Goal: Task Accomplishment & Management: Use online tool/utility

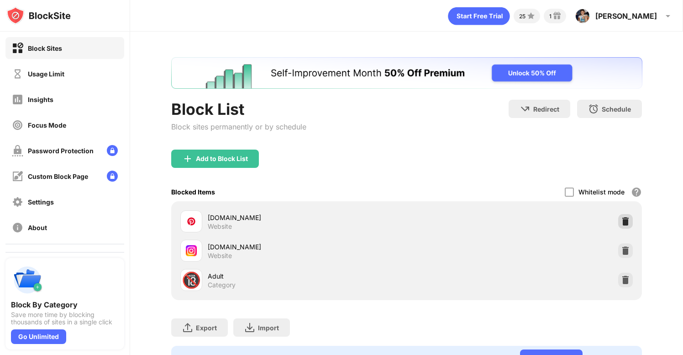
click at [628, 219] on img at bounding box center [625, 221] width 9 height 9
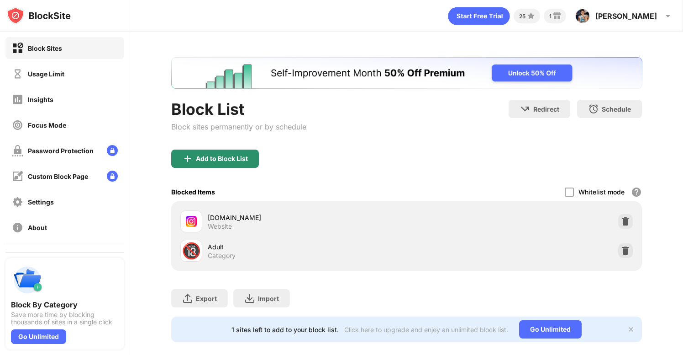
click at [208, 163] on div "Add to Block List" at bounding box center [215, 158] width 88 height 18
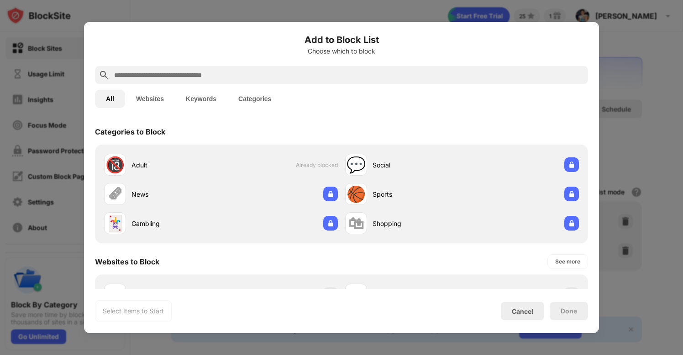
click at [172, 76] on input "text" at bounding box center [348, 74] width 471 height 11
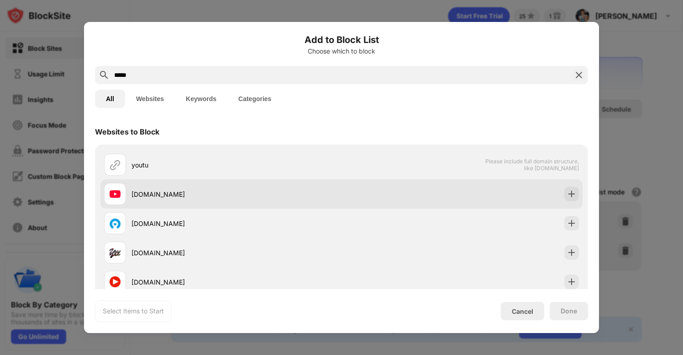
type input "*****"
click at [388, 184] on div "youtube.com" at bounding box center [342, 193] width 482 height 29
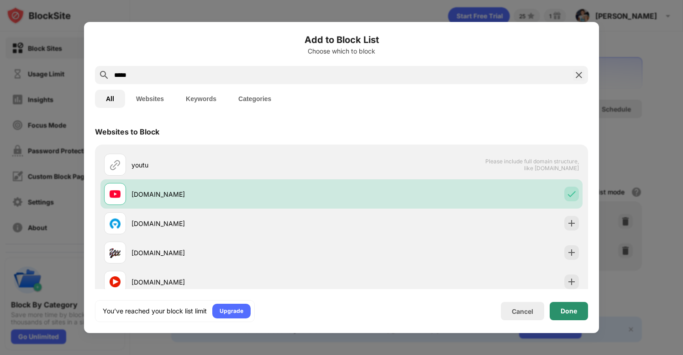
click at [559, 309] on div "Done" at bounding box center [569, 311] width 38 height 18
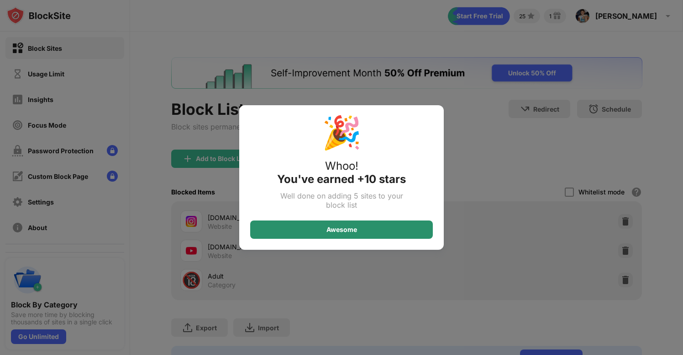
click at [348, 230] on div "Awesome" at bounding box center [342, 229] width 31 height 7
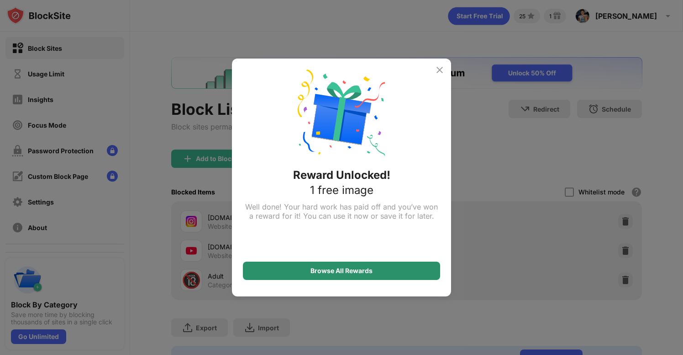
click at [355, 271] on div "Browse All Rewards" at bounding box center [342, 270] width 62 height 7
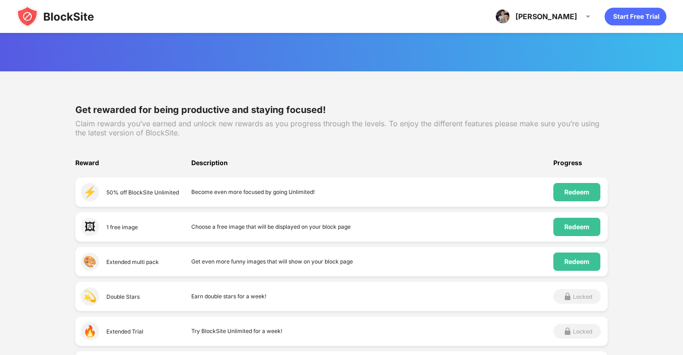
scroll to position [75, 0]
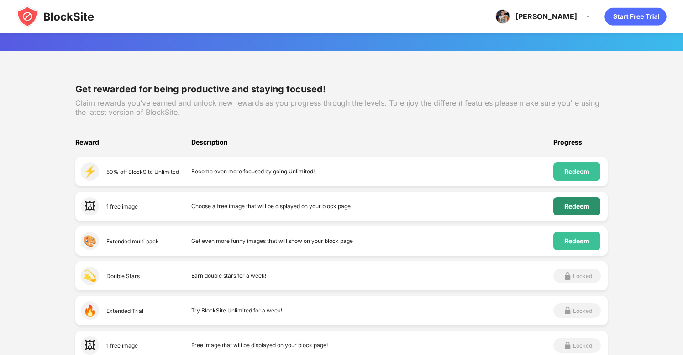
click at [583, 202] on div "Redeem" at bounding box center [577, 205] width 25 height 7
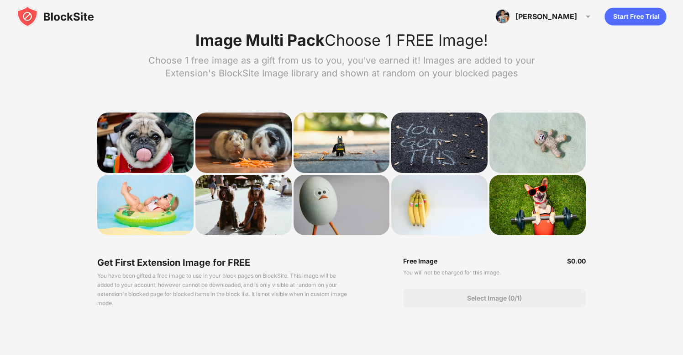
scroll to position [46, 0]
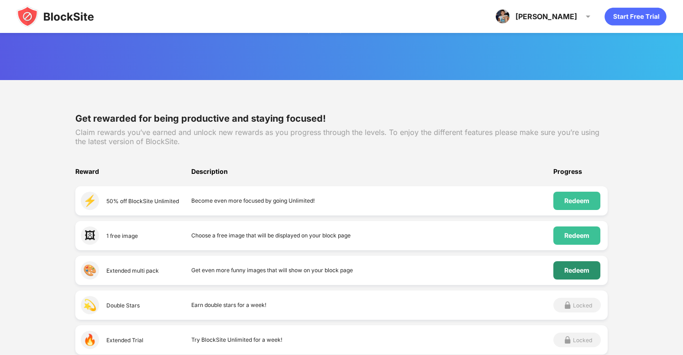
click at [569, 267] on div "Redeem" at bounding box center [577, 269] width 25 height 7
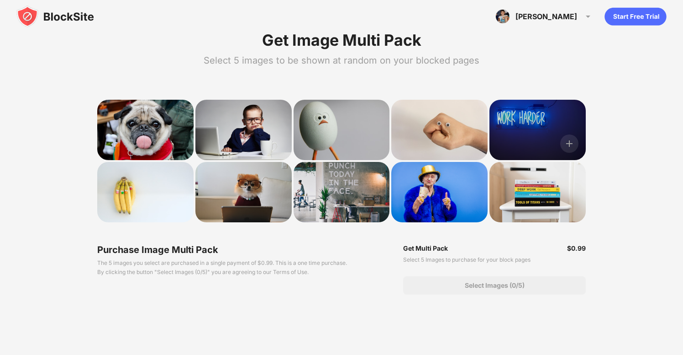
click at [515, 114] on div at bounding box center [538, 130] width 96 height 60
click at [569, 140] on img at bounding box center [570, 143] width 18 height 18
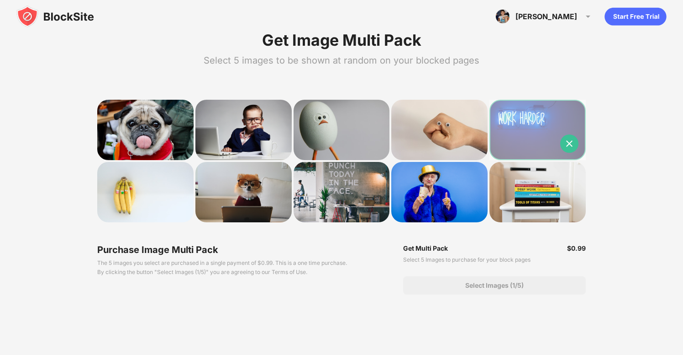
scroll to position [46, 0]
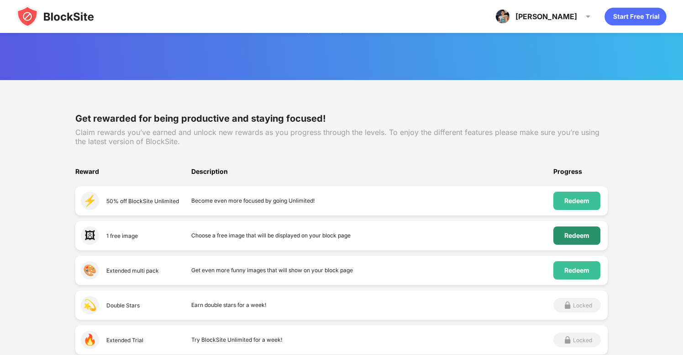
click at [567, 235] on div "Redeem" at bounding box center [577, 235] width 25 height 7
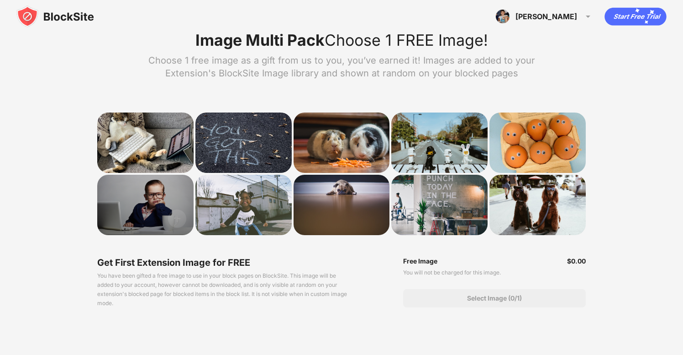
click at [152, 190] on div at bounding box center [145, 205] width 96 height 60
click at [147, 203] on div at bounding box center [145, 205] width 96 height 60
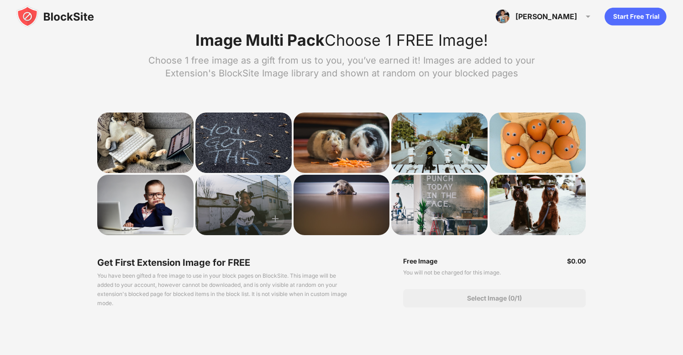
click at [244, 202] on div at bounding box center [244, 205] width 96 height 60
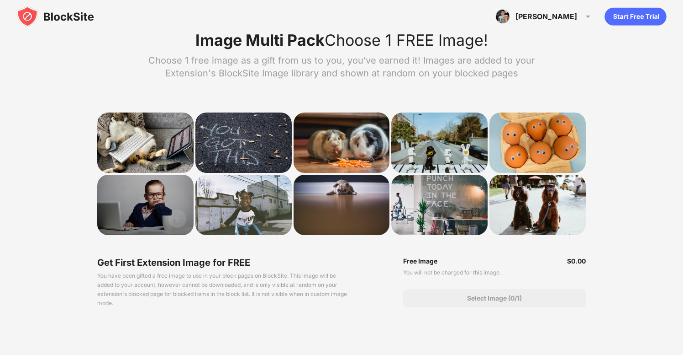
click at [148, 196] on div at bounding box center [145, 205] width 96 height 60
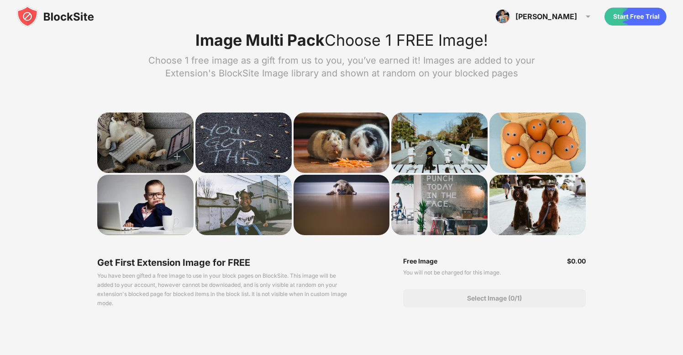
click at [169, 146] on div at bounding box center [145, 142] width 96 height 60
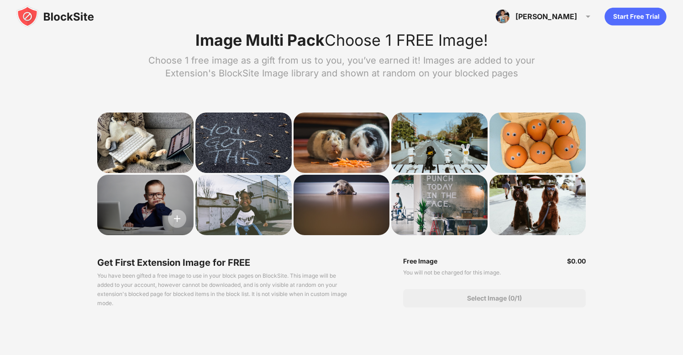
click at [178, 217] on img at bounding box center [177, 218] width 18 height 18
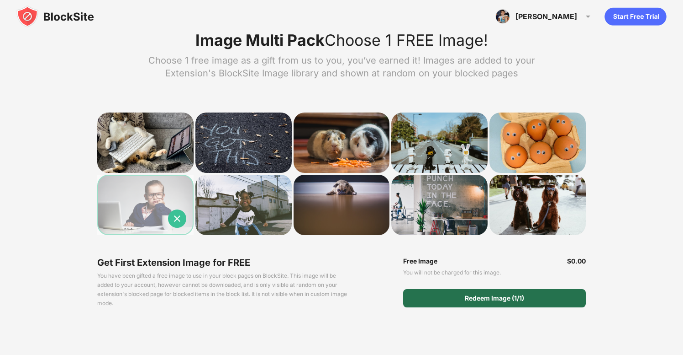
click at [456, 302] on div "Redeem Image (1/1)" at bounding box center [494, 298] width 183 height 18
